Goal: Task Accomplishment & Management: Manage account settings

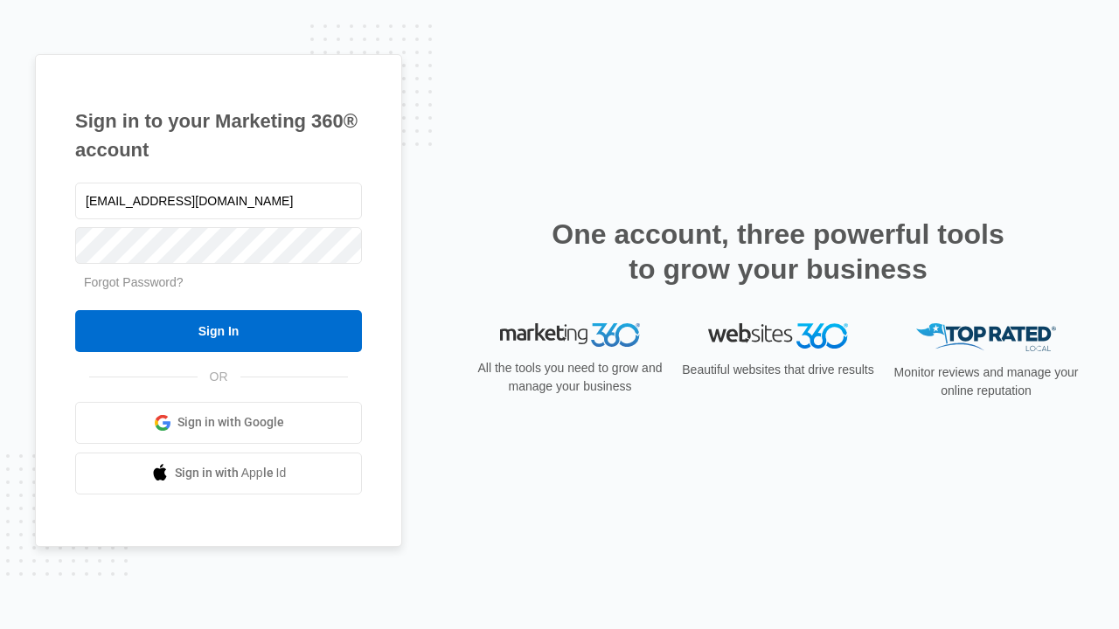
type input "dankie614@gmail.com"
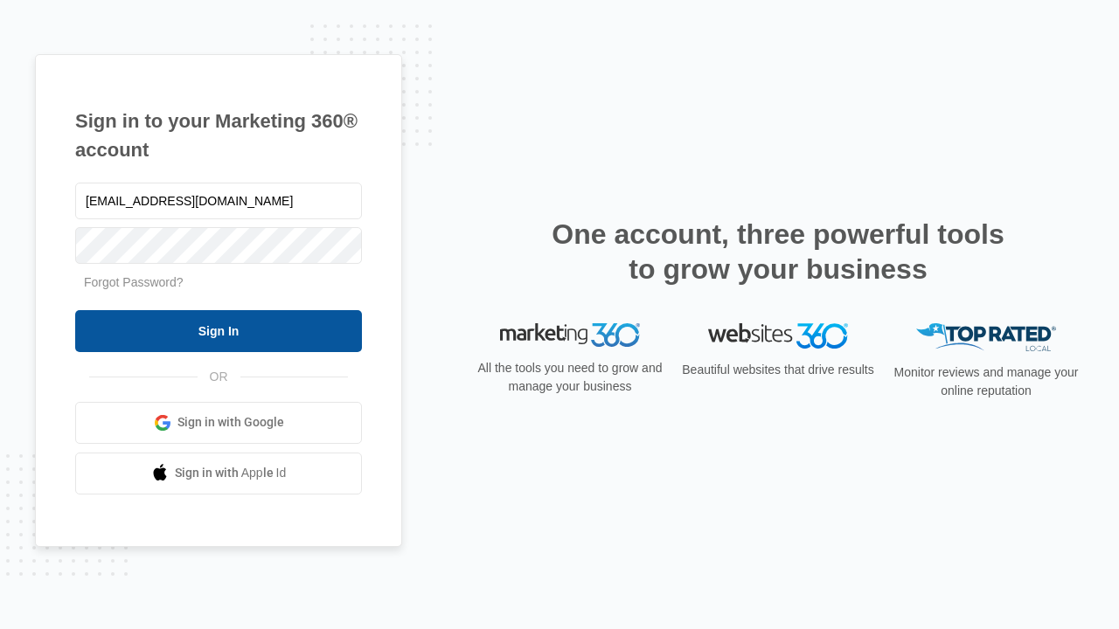
click at [219, 330] on input "Sign In" at bounding box center [218, 331] width 287 height 42
